Goal: Navigation & Orientation: Find specific page/section

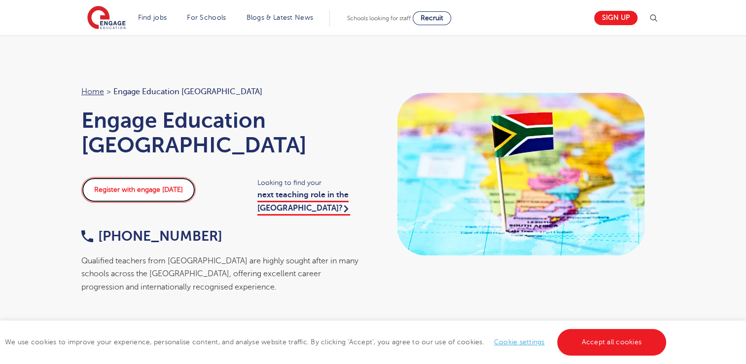
click at [152, 189] on link "Register with engage today" at bounding box center [138, 190] width 114 height 26
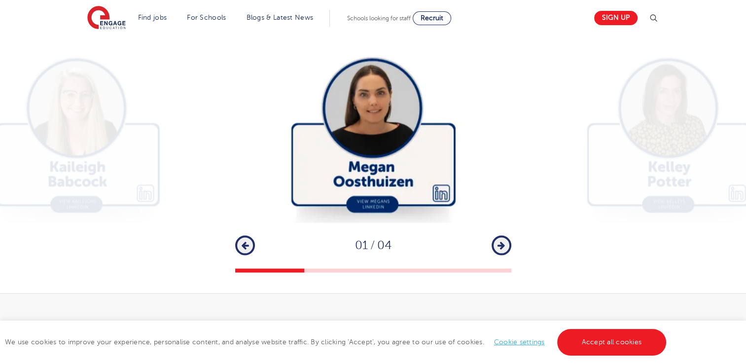
scroll to position [1873, 0]
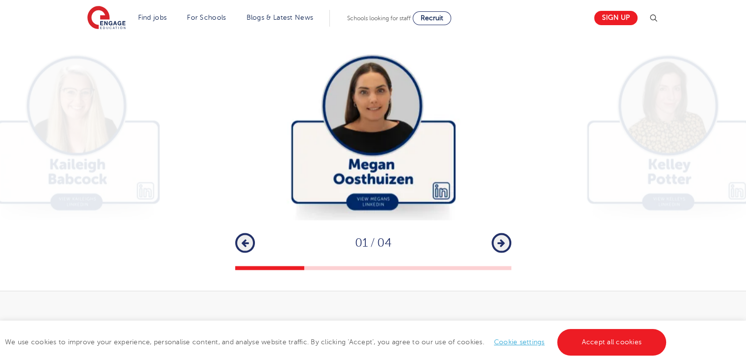
click at [378, 197] on img at bounding box center [373, 128] width 276 height 184
click at [371, 178] on img at bounding box center [373, 128] width 276 height 184
drag, startPoint x: 388, startPoint y: 86, endPoint x: 407, endPoint y: 150, distance: 67.2
click at [388, 87] on img at bounding box center [373, 128] width 276 height 184
drag, startPoint x: 439, startPoint y: 185, endPoint x: 435, endPoint y: 230, distance: 44.5
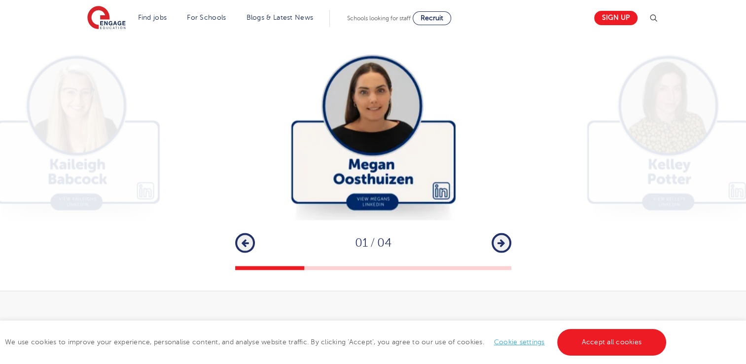
click at [439, 186] on img at bounding box center [373, 128] width 276 height 184
click at [502, 241] on icon "button" at bounding box center [500, 243] width 7 height 9
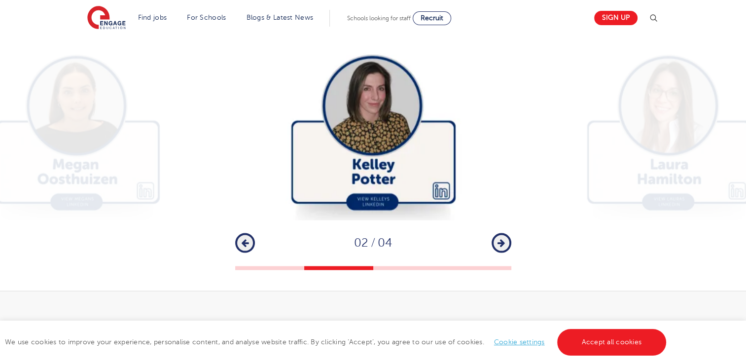
click at [501, 239] on icon "button" at bounding box center [500, 243] width 7 height 9
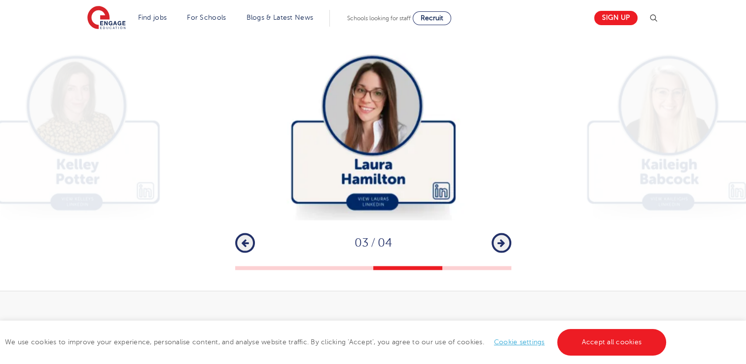
click at [501, 239] on icon "button" at bounding box center [500, 243] width 7 height 9
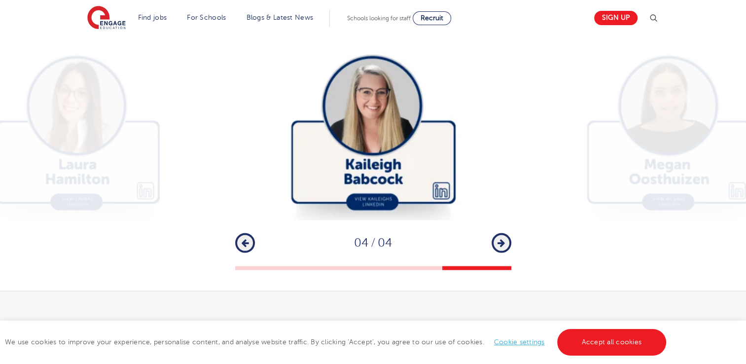
click at [501, 239] on icon "button" at bounding box center [500, 243] width 7 height 9
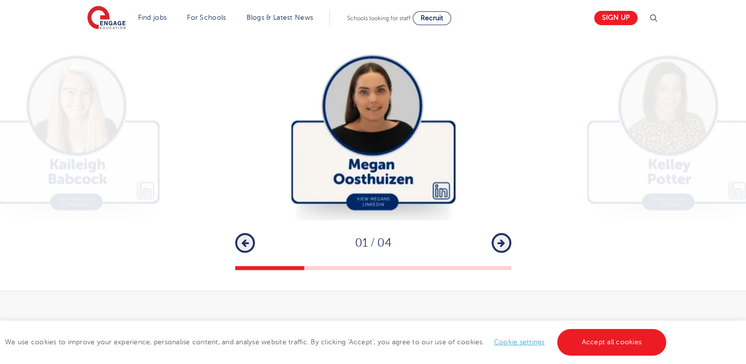
click at [501, 239] on icon "button" at bounding box center [500, 243] width 7 height 9
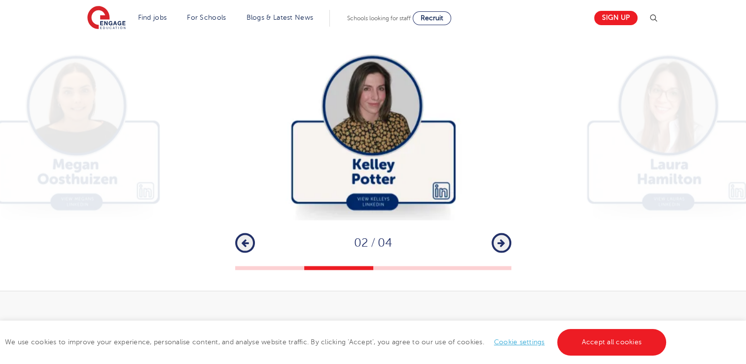
click at [253, 238] on button "Previous" at bounding box center [245, 243] width 20 height 20
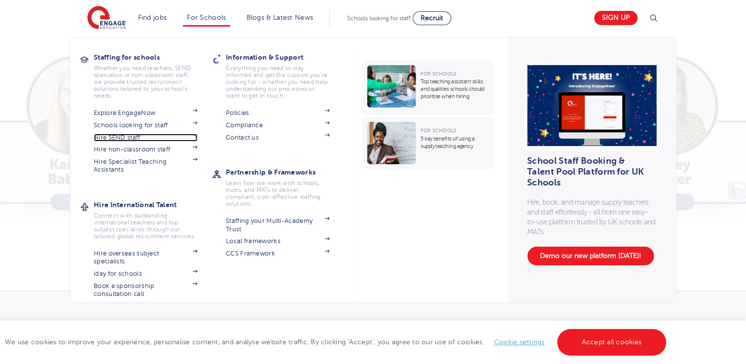
click at [197, 136] on img at bounding box center [194, 135] width 5 height 3
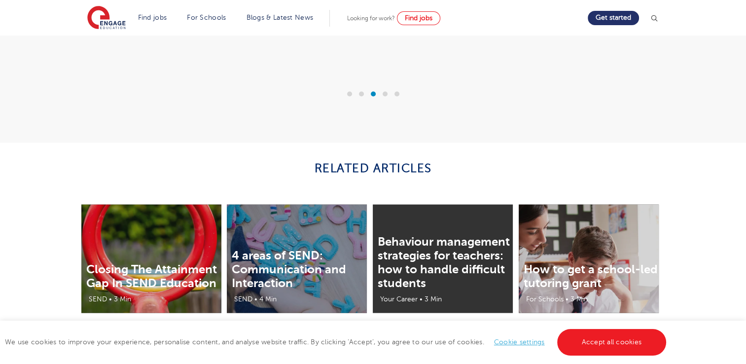
scroll to position [2071, 0]
